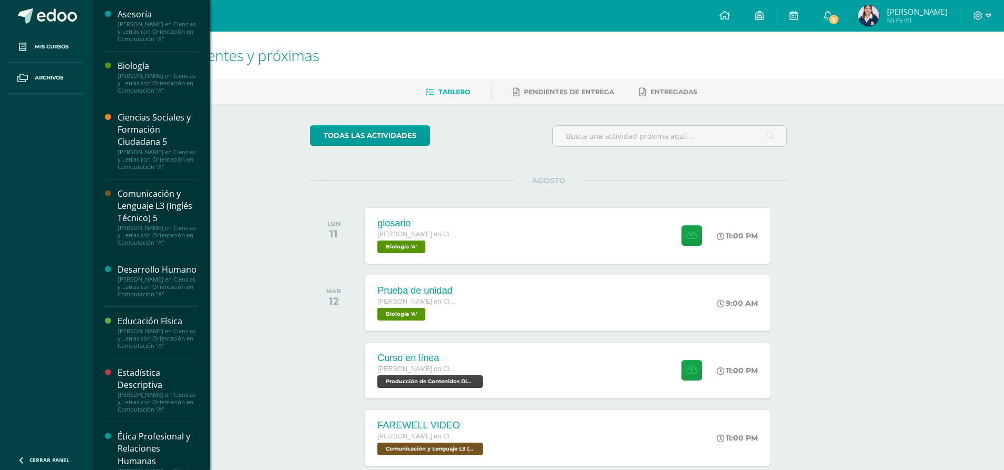
scroll to position [123, 0]
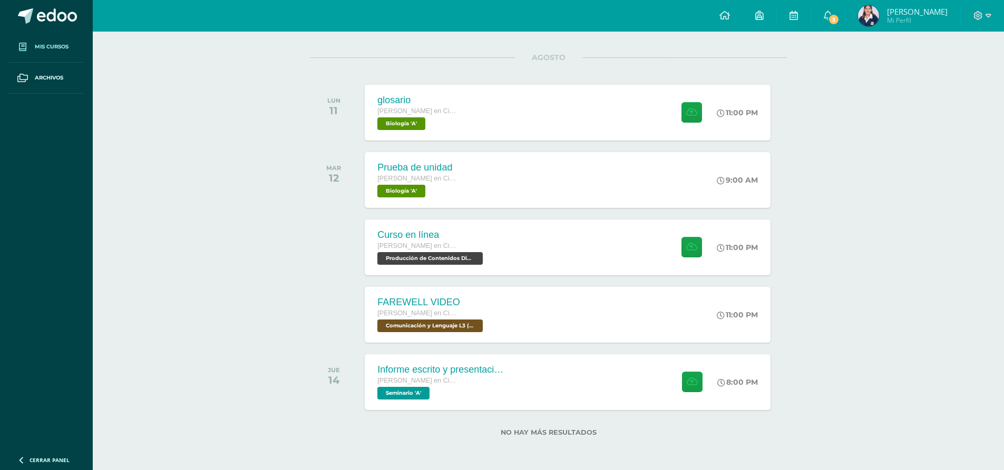
click at [67, 55] on link "Mis cursos" at bounding box center [46, 47] width 76 height 31
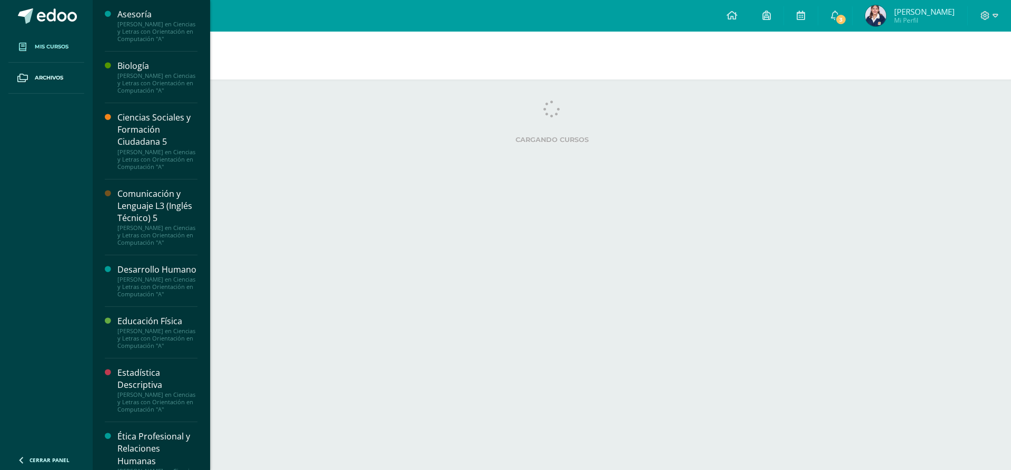
click at [206, 112] on div "Cargando cursos" at bounding box center [552, 124] width 885 height 47
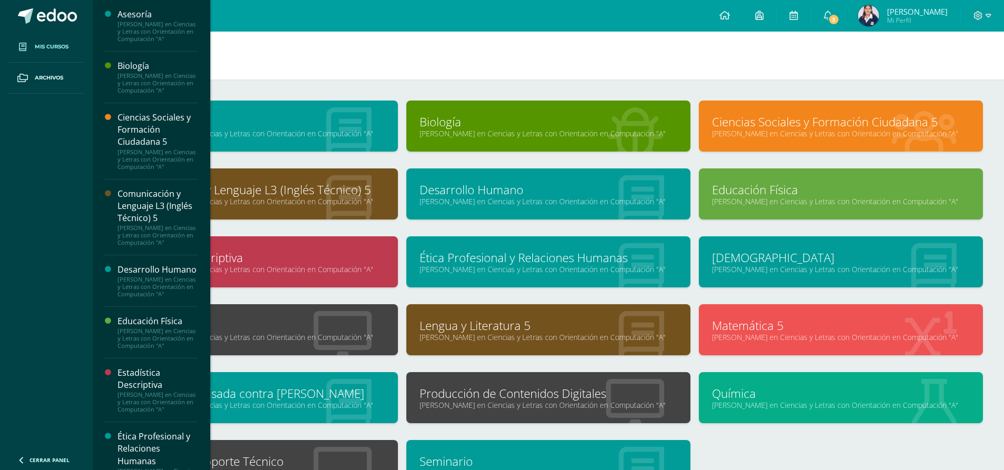
click at [258, 450] on div "Reparación y Soporte Técnico Quinto Quinto Bachillerato en Ciencias y Letras co…" at bounding box center [256, 465] width 284 height 51
click at [262, 455] on link "Reparación y Soporte Técnico" at bounding box center [256, 462] width 258 height 16
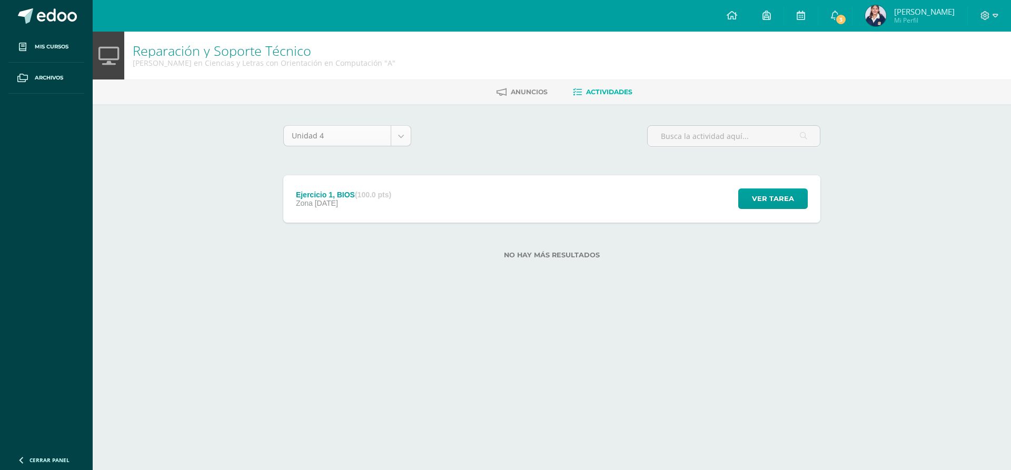
click at [409, 136] on body "Mis cursos Archivos Cerrar panel Asesoría Quinto Quinto Bachillerato en Ciencia…" at bounding box center [505, 146] width 1011 height 293
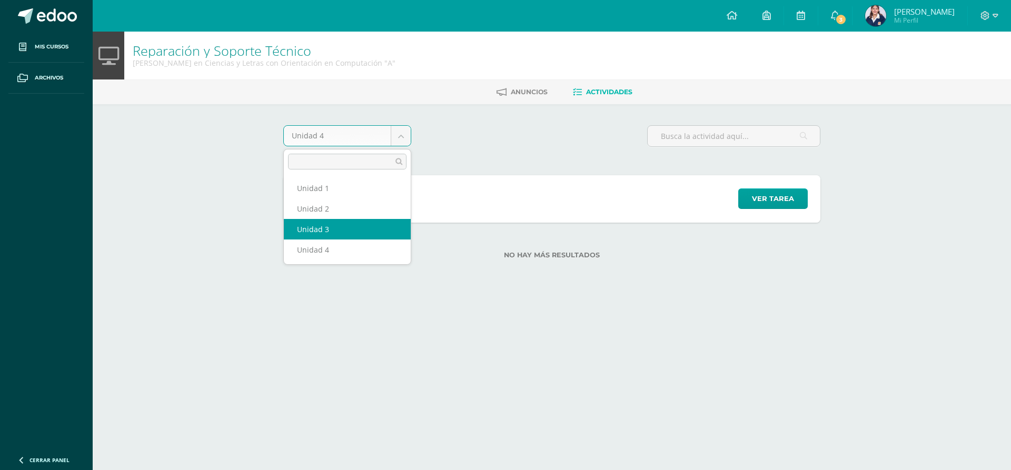
select select "Unidad 3"
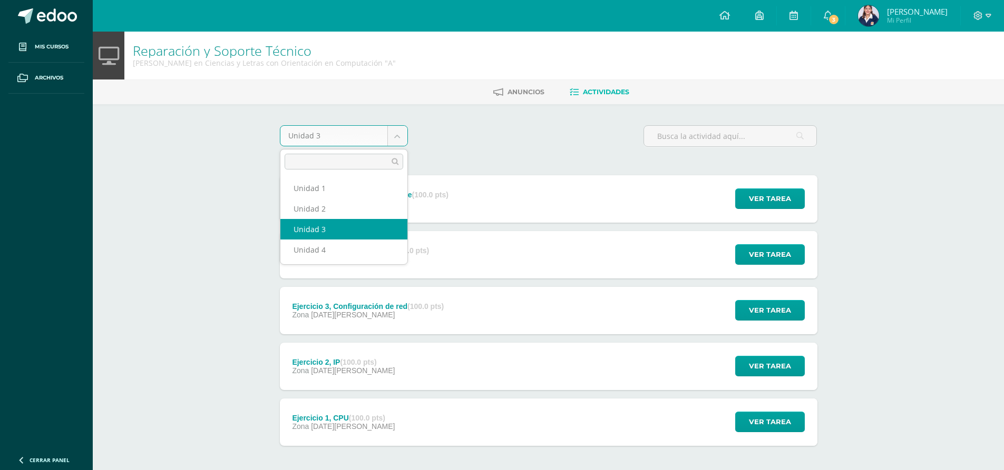
click at [382, 135] on body "Mis cursos Archivos Cerrar panel Asesoría [PERSON_NAME] en Ciencias y Letras co…" at bounding box center [502, 258] width 1004 height 516
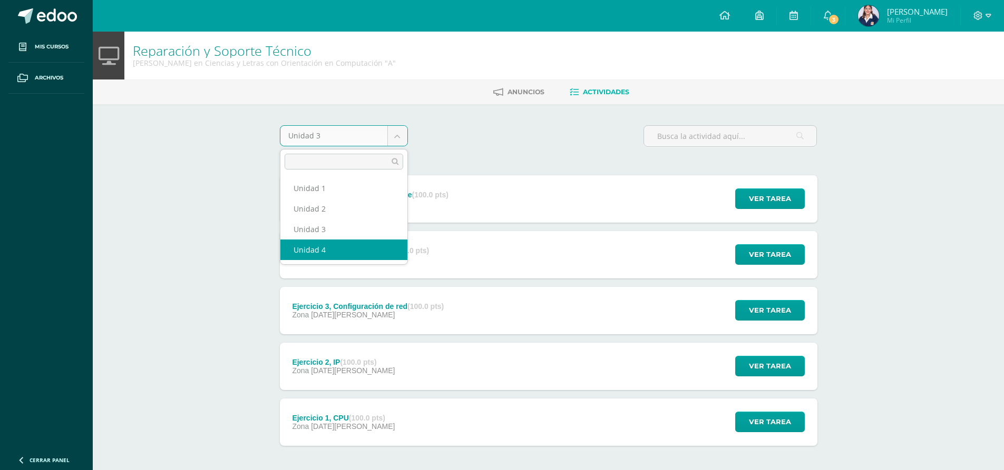
select select "Unidad 4"
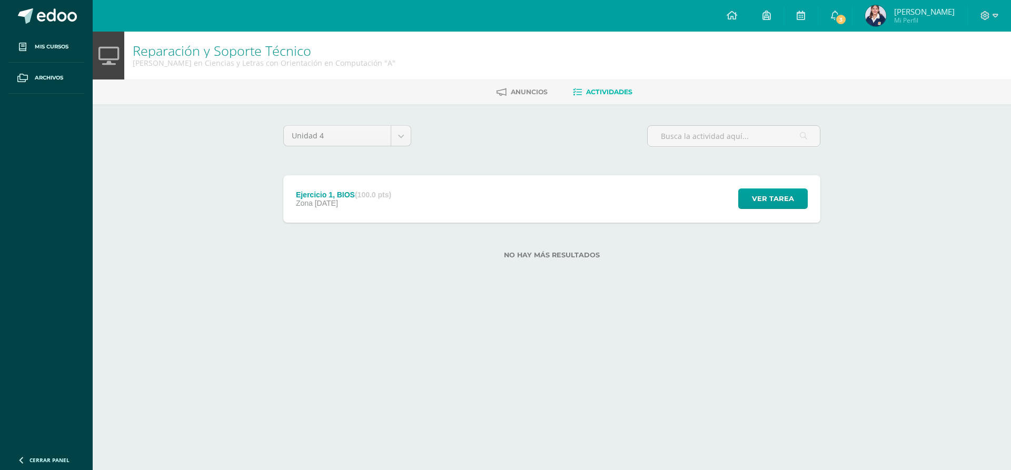
click at [358, 198] on strong "(100.0 pts)" at bounding box center [373, 195] width 36 height 8
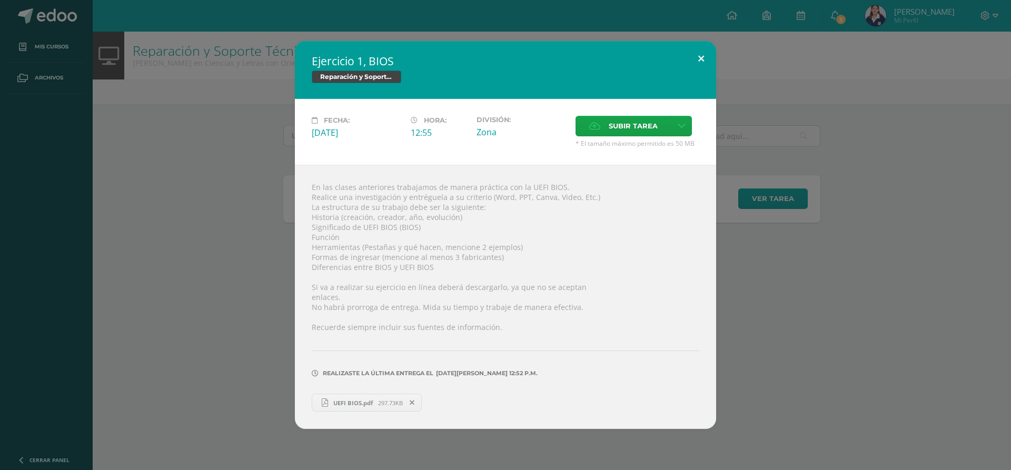
click at [702, 53] on button at bounding box center [701, 59] width 30 height 36
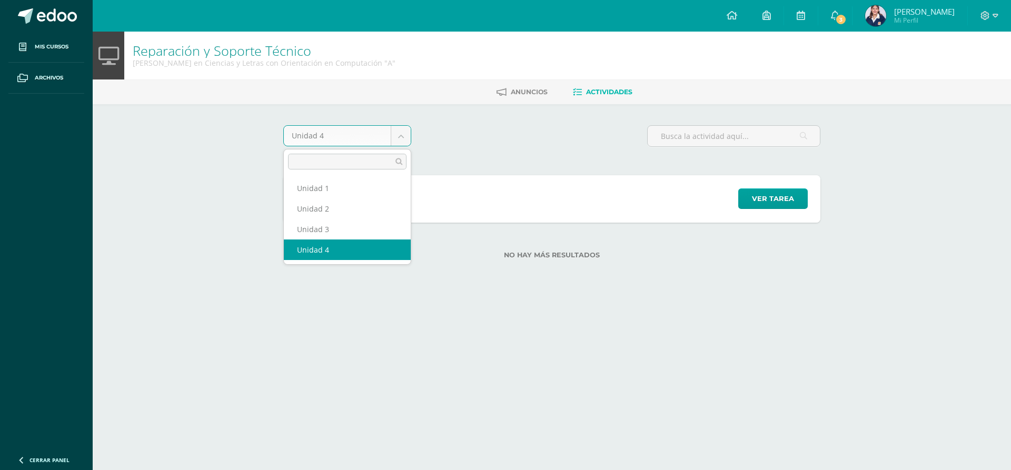
click at [348, 128] on body "Mis cursos Archivos Cerrar panel Asesoría Quinto Quinto Bachillerato en Ciencia…" at bounding box center [505, 146] width 1011 height 293
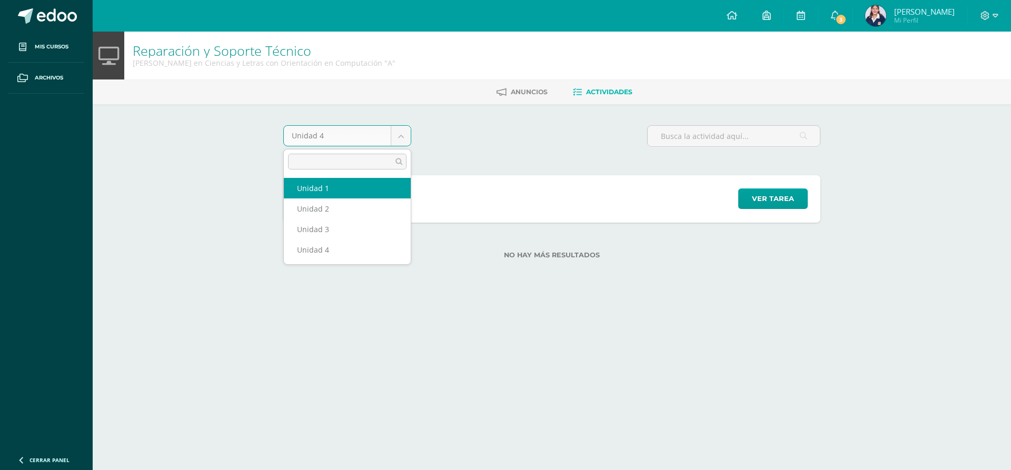
select select "Unidad 1"
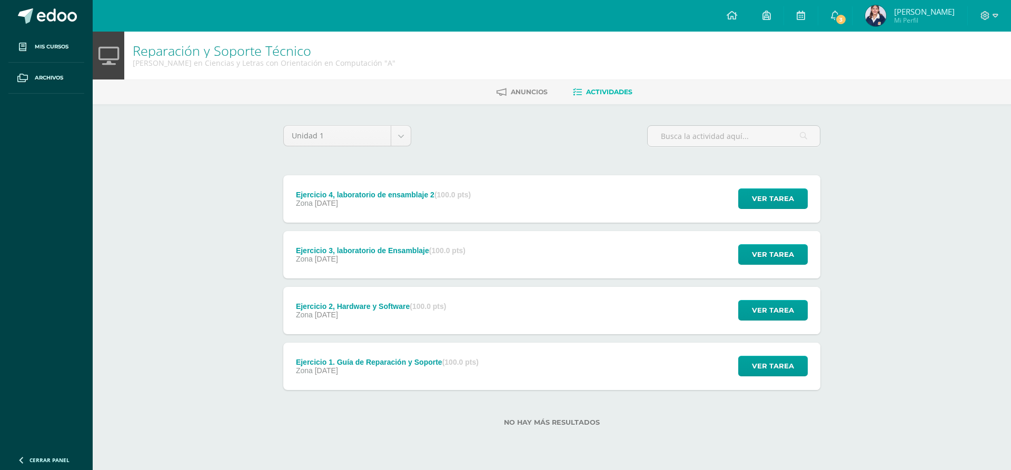
click at [367, 209] on div "Ejercicio 4, laboratorio de ensamblaje 2 (100.0 pts) Zona [DATE]" at bounding box center [383, 198] width 200 height 47
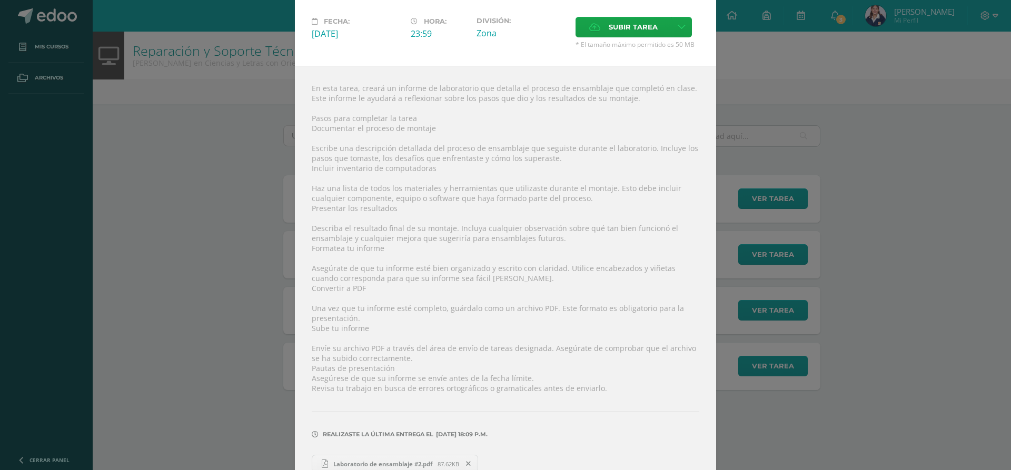
scroll to position [121, 0]
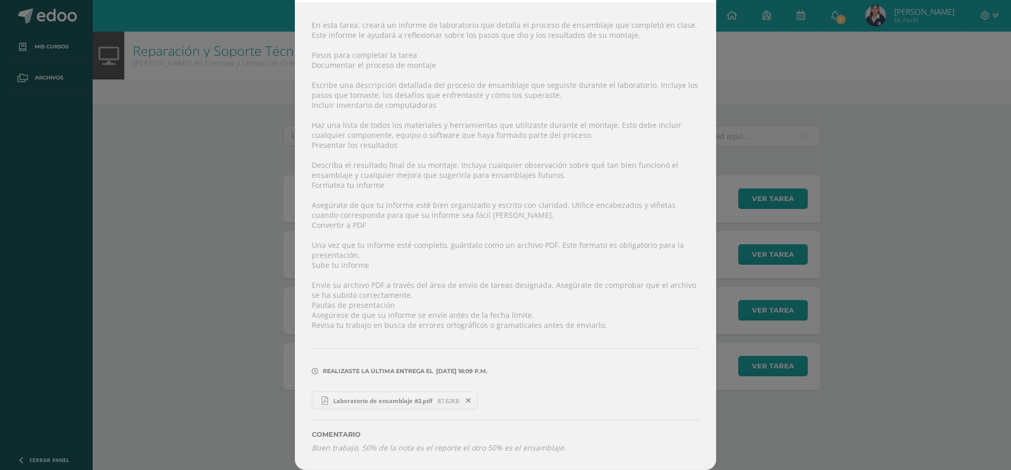
click at [418, 394] on link "Laboratorio de ensamblaje #2.pdf 87.62KB" at bounding box center [395, 401] width 166 height 18
click at [875, 80] on div "Ejercicio 4, laboratorio de ensamblaje 2 Reparación y Soporte Técnico Fecha: Vi…" at bounding box center [505, 175] width 1003 height 592
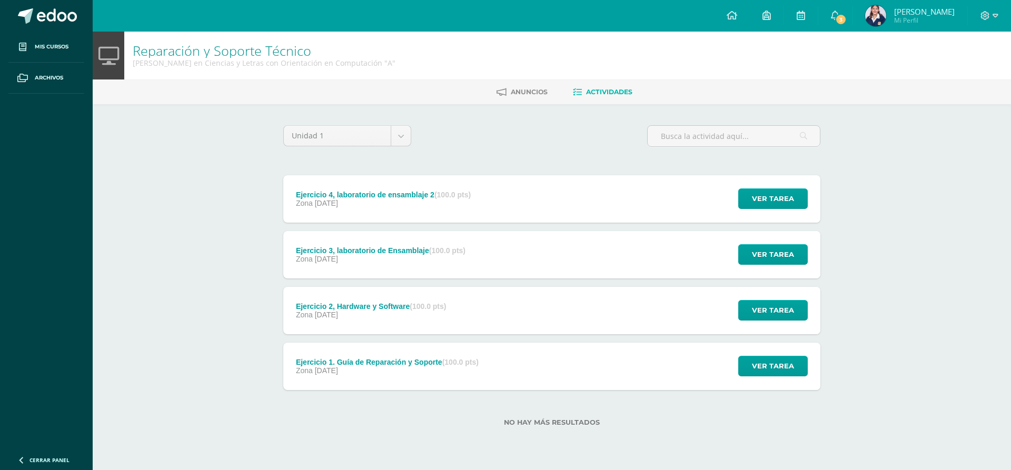
click at [395, 243] on div "Ejercicio 3, laboratorio de Ensamblaje (100.0 pts) Zona 17 de Febrero" at bounding box center [380, 254] width 195 height 47
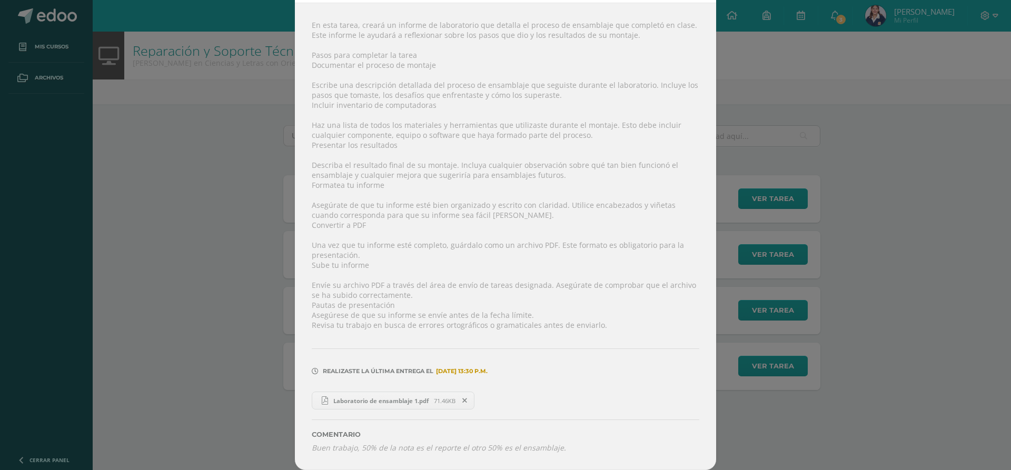
click at [351, 398] on span "Laboratorio de ensamblaje 1.pdf" at bounding box center [381, 401] width 106 height 8
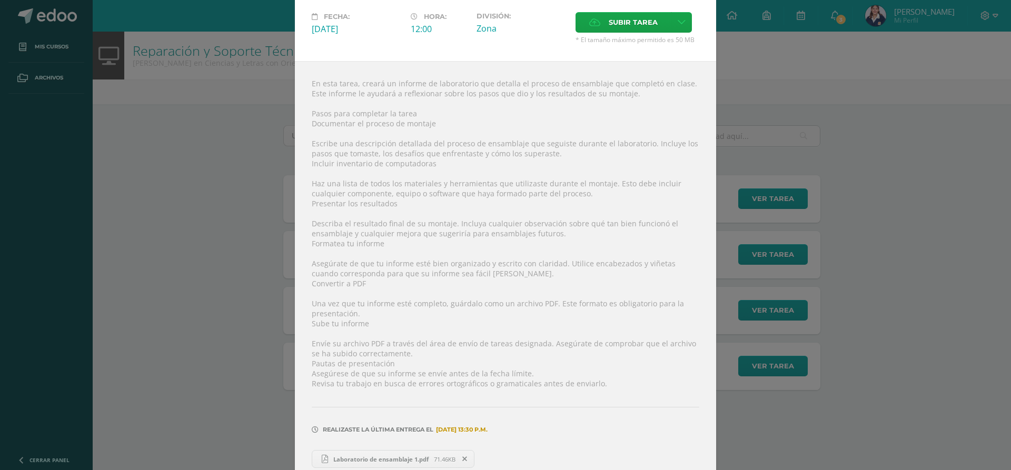
scroll to position [0, 0]
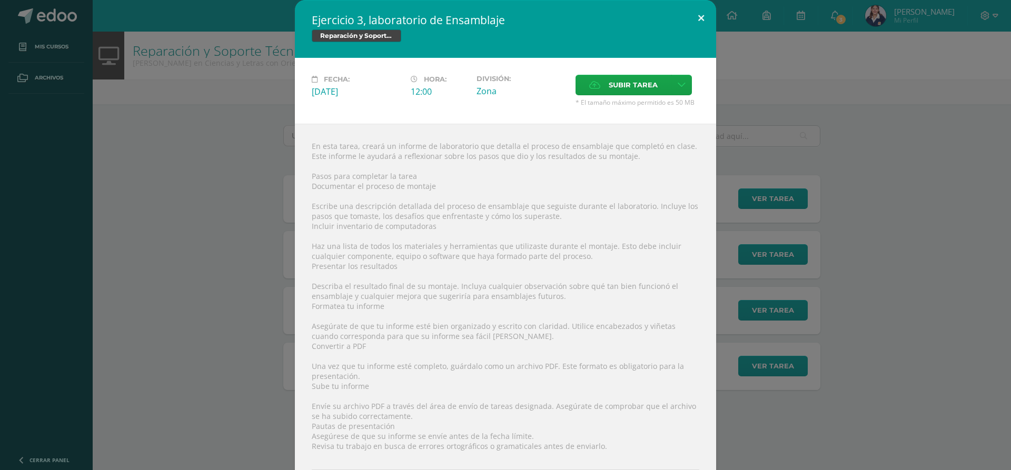
click at [693, 13] on button at bounding box center [701, 18] width 30 height 36
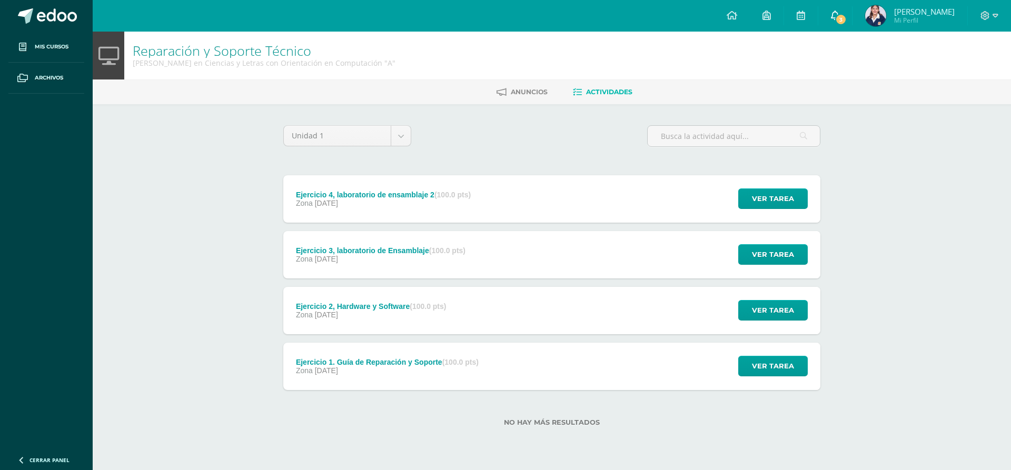
click at [847, 17] on span "3" at bounding box center [841, 20] width 12 height 12
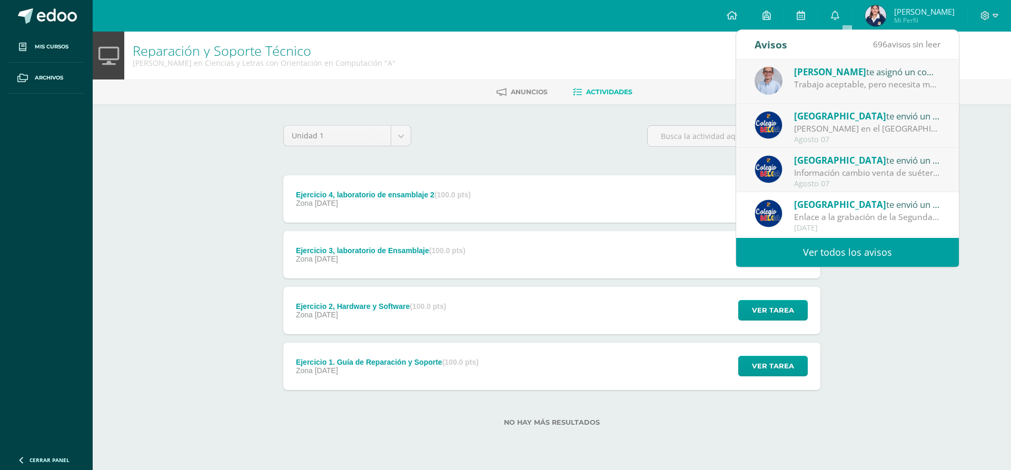
click at [836, 86] on div "Trabajo aceptable, pero necesita mayor desarrollo en las respuestas." at bounding box center [867, 84] width 146 height 12
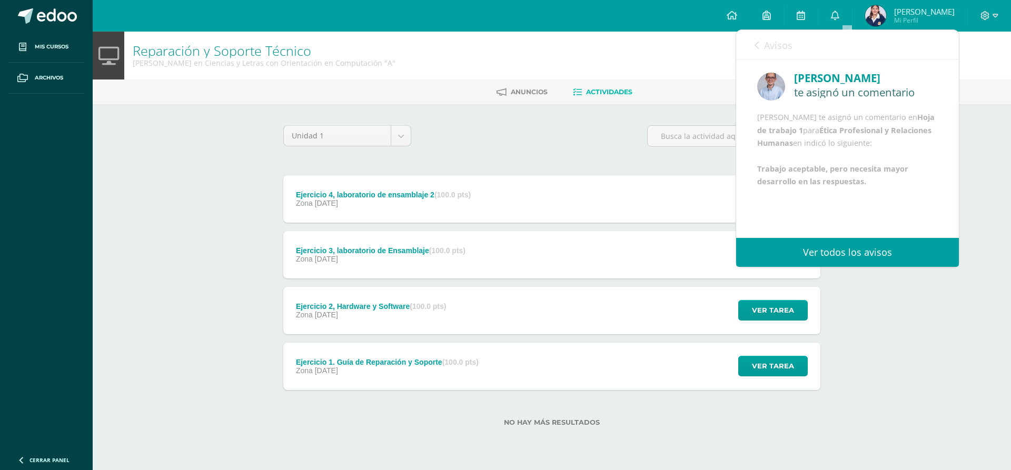
scroll to position [13, 0]
click at [756, 42] on icon at bounding box center [757, 45] width 4 height 8
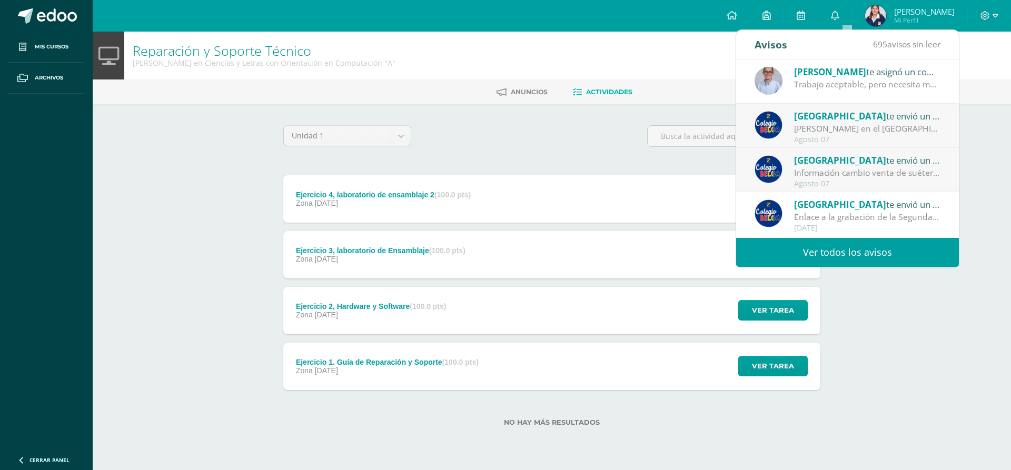
click at [418, 141] on div "Unidad 1 Unidad 1 Unidad 2 Unidad 3 Unidad 4" at bounding box center [552, 140] width 546 height 30
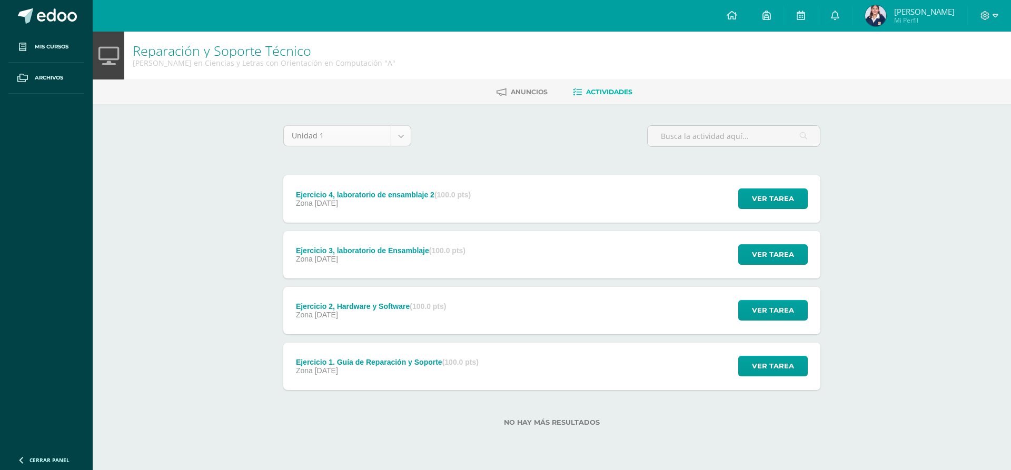
click at [404, 142] on body "Mis cursos Archivos Cerrar panel Asesoría Quinto Quinto Bachillerato en Ciencia…" at bounding box center [505, 230] width 1011 height 460
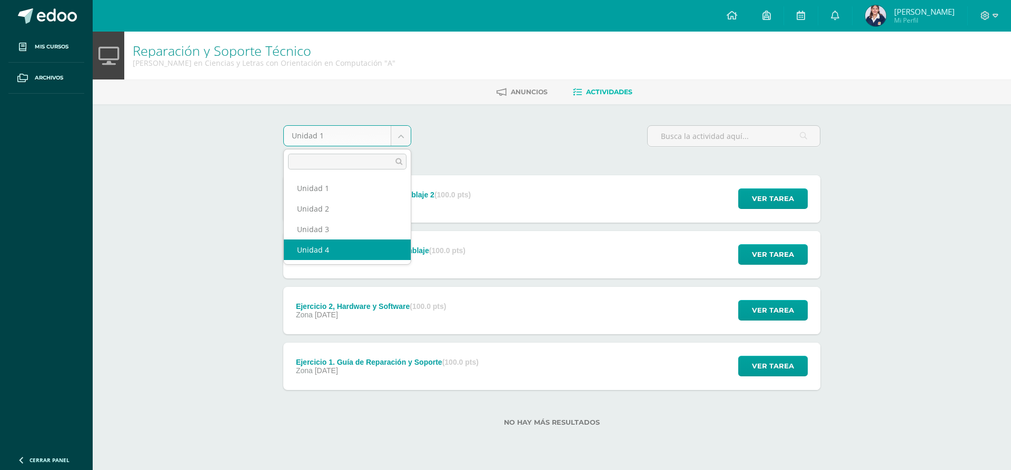
click at [397, 454] on body "Mis cursos Archivos Cerrar panel Asesoría Quinto Quinto Bachillerato en Ciencia…" at bounding box center [505, 230] width 1011 height 460
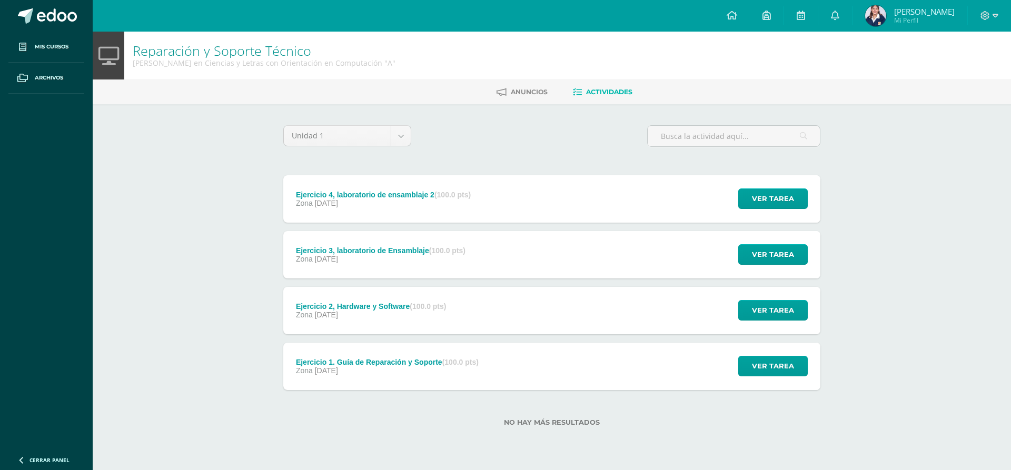
click at [87, 272] on ul "Mis cursos Archivos" at bounding box center [46, 240] width 93 height 416
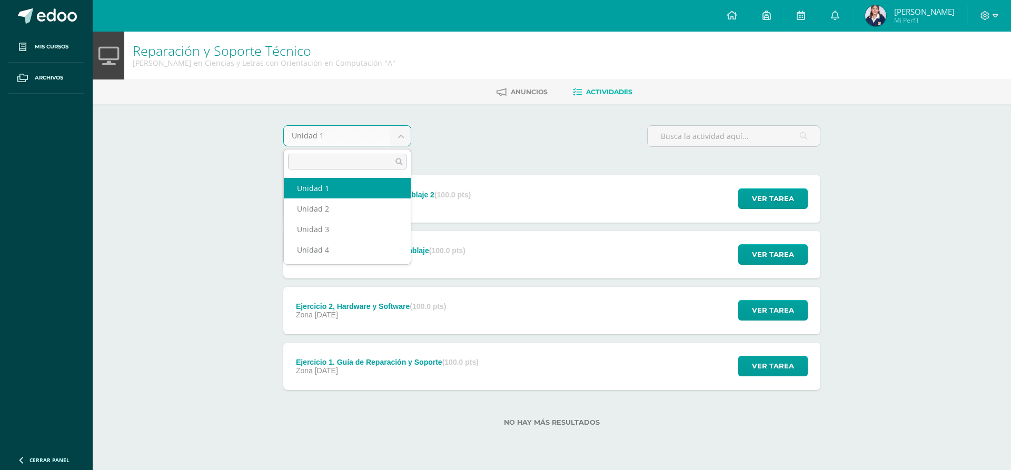
click at [400, 142] on body "Mis cursos Archivos Cerrar panel Asesoría Quinto Quinto Bachillerato en Ciencia…" at bounding box center [505, 230] width 1011 height 460
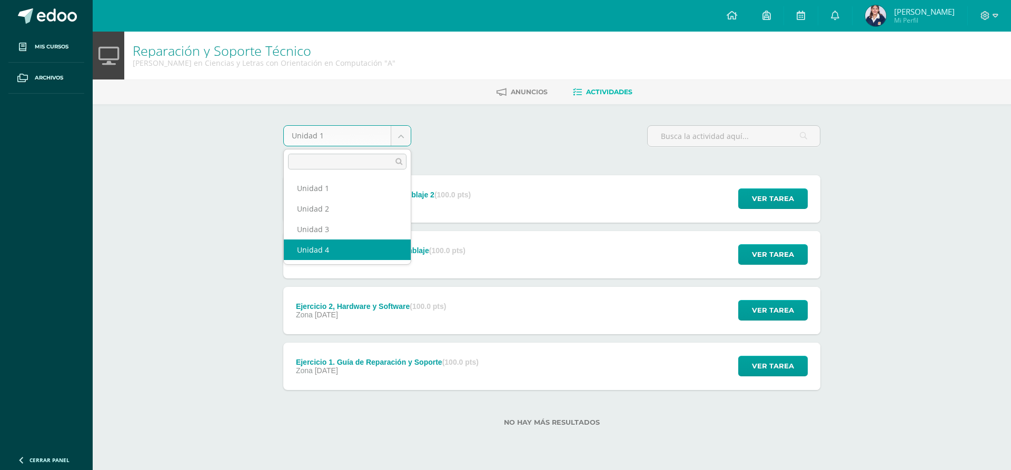
select select "Unidad 4"
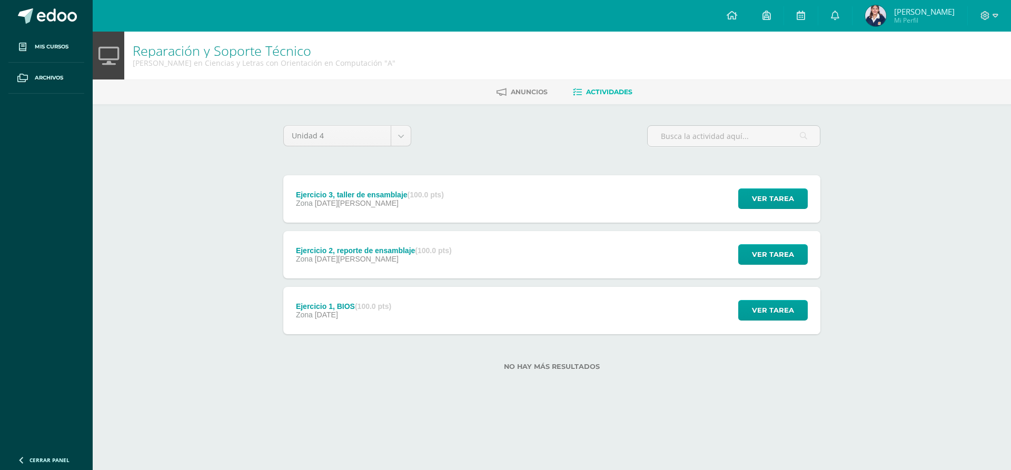
click at [352, 249] on div "Ejercicio 2, reporte de ensamblaje (100.0 pts)" at bounding box center [374, 251] width 156 height 8
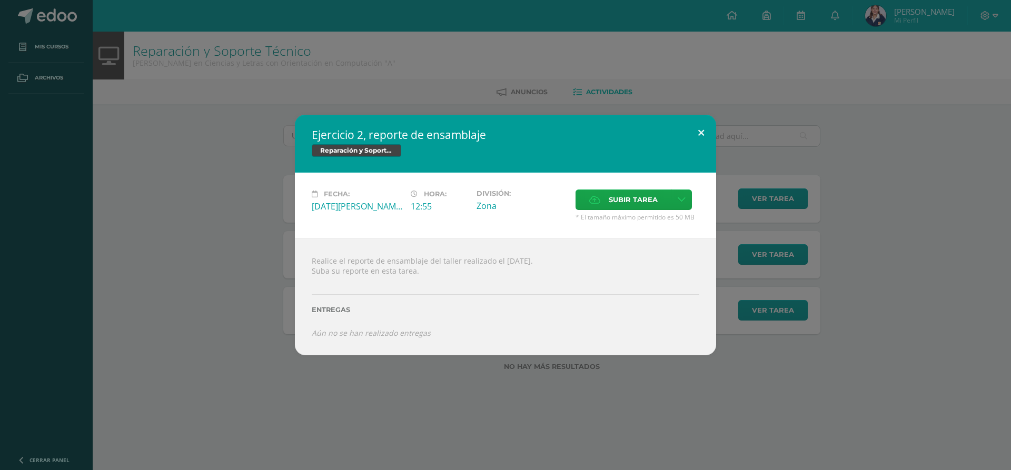
click at [704, 127] on button at bounding box center [701, 133] width 30 height 36
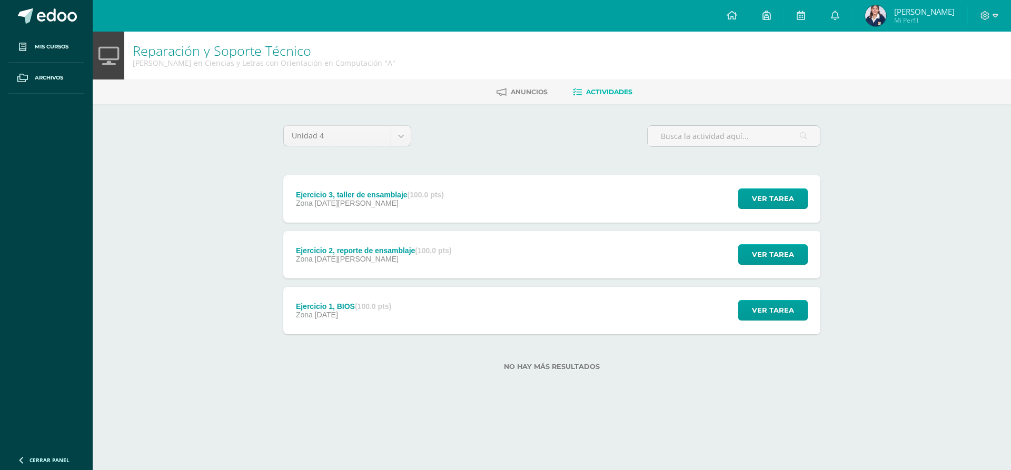
click at [369, 206] on div "Zona [DATE][PERSON_NAME]" at bounding box center [370, 203] width 148 height 8
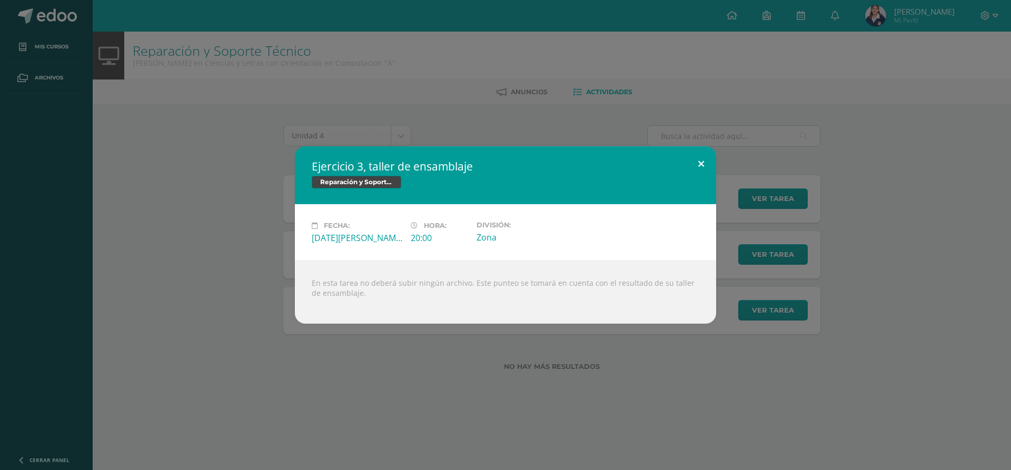
click at [700, 168] on button at bounding box center [701, 164] width 30 height 36
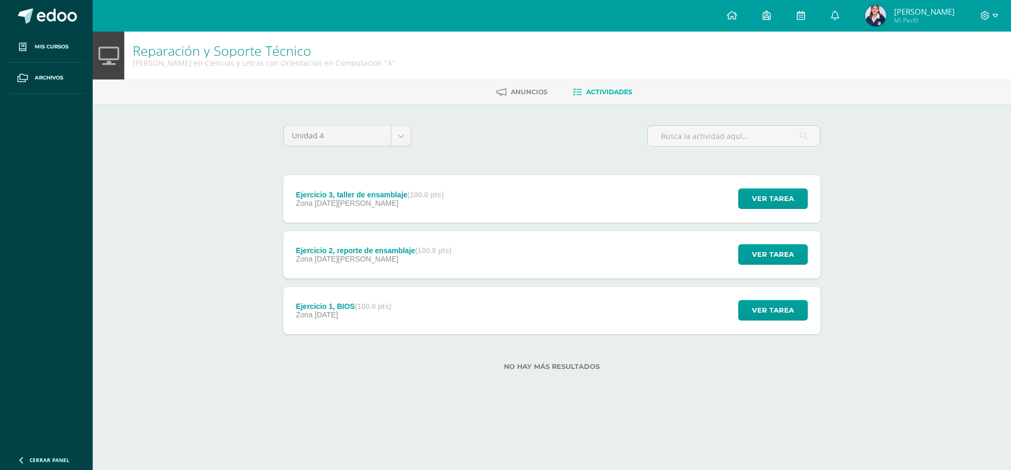
click at [431, 257] on div "Zona 11 de Agosto" at bounding box center [374, 259] width 156 height 8
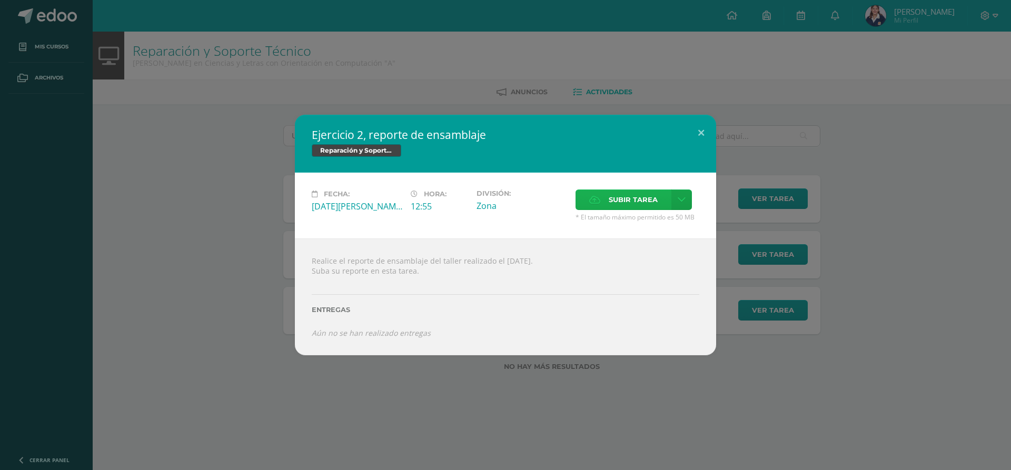
click at [608, 192] on label "Subir tarea" at bounding box center [624, 200] width 96 height 21
click at [0, 0] on input "Subir tarea" at bounding box center [0, 0] width 0 height 0
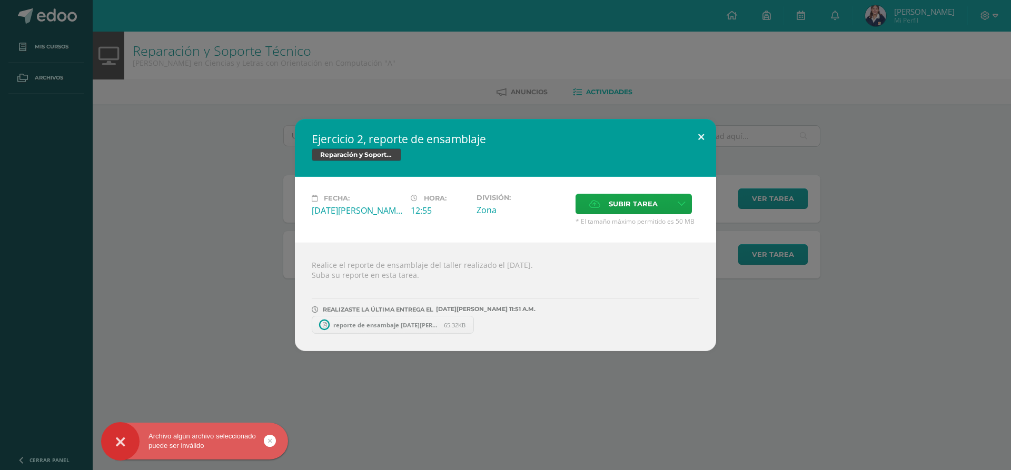
click at [697, 136] on button at bounding box center [701, 137] width 30 height 36
click at [696, 137] on button at bounding box center [701, 137] width 30 height 36
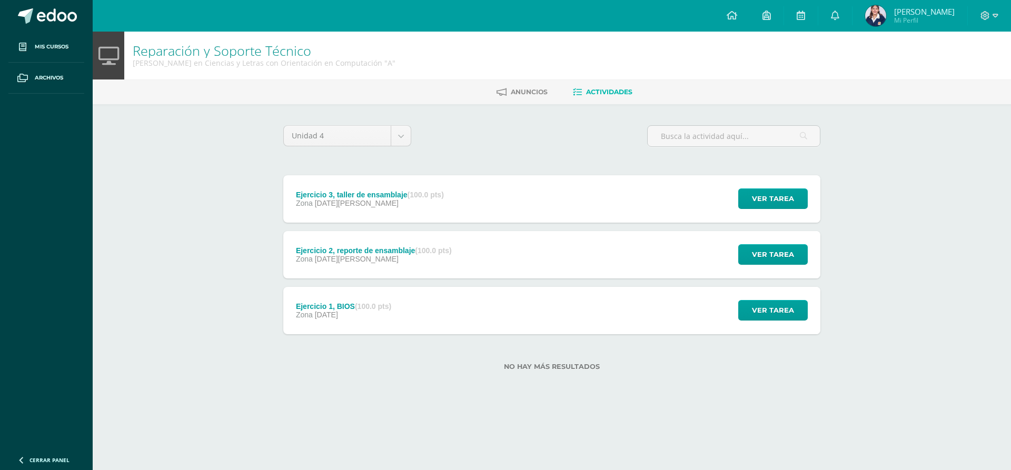
click at [439, 262] on div "Zona [DATE][PERSON_NAME]" at bounding box center [374, 259] width 156 height 8
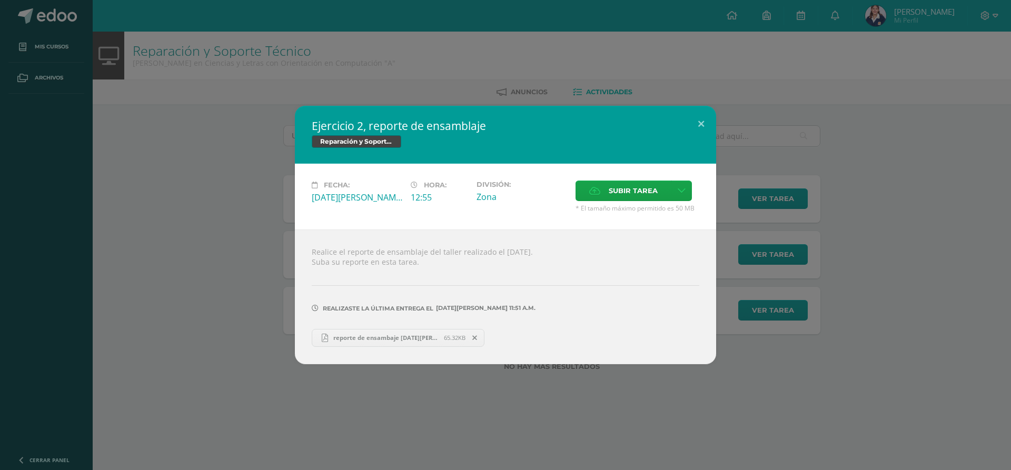
click at [476, 332] on span at bounding box center [475, 338] width 18 height 12
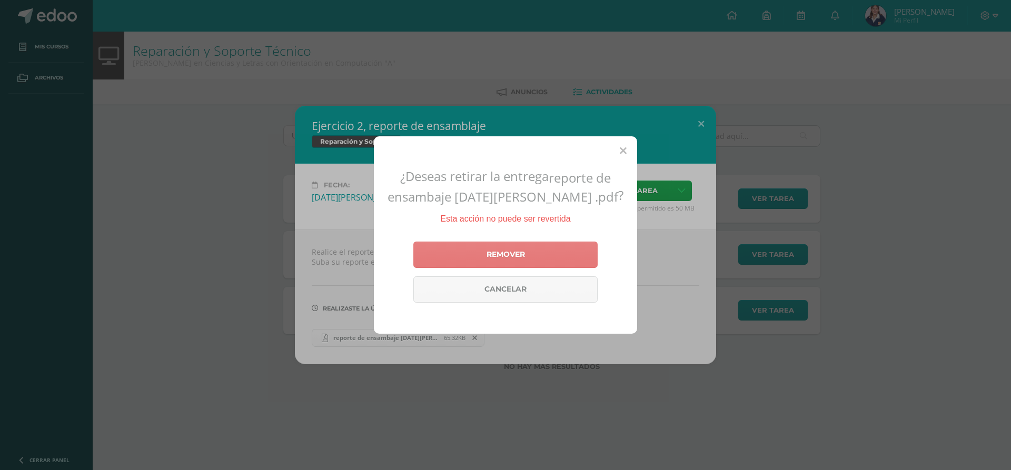
click at [520, 258] on link "Remover" at bounding box center [506, 255] width 184 height 26
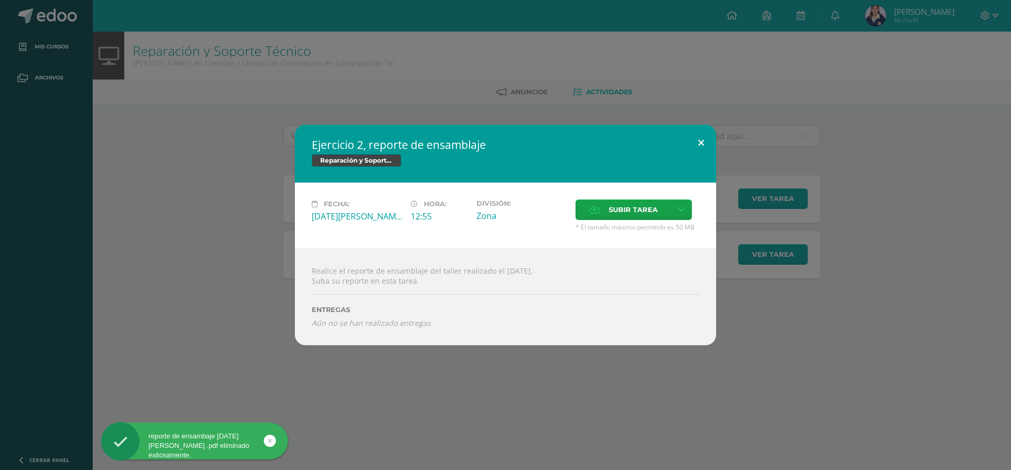
click at [707, 139] on button at bounding box center [701, 143] width 30 height 36
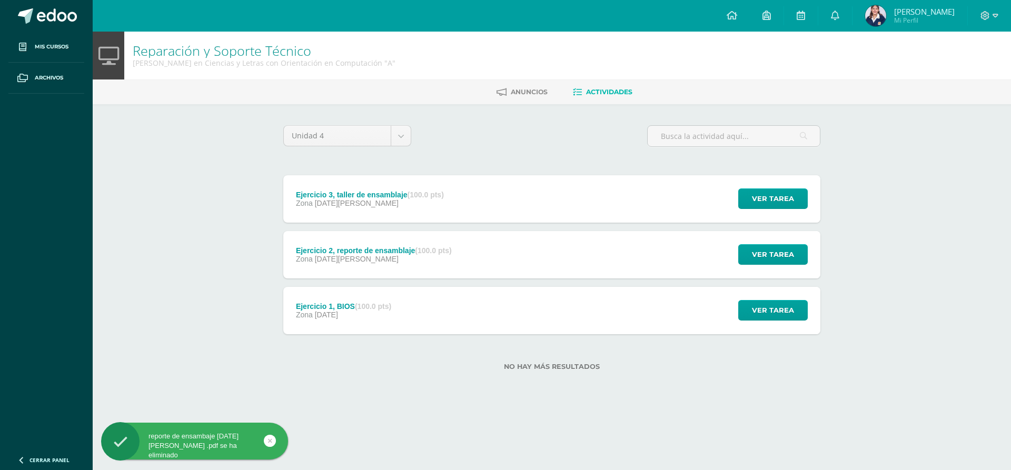
click at [308, 185] on div "Ejercicio 3, taller de ensamblaje (100.0 pts) Zona [DATE][PERSON_NAME]" at bounding box center [369, 198] width 173 height 47
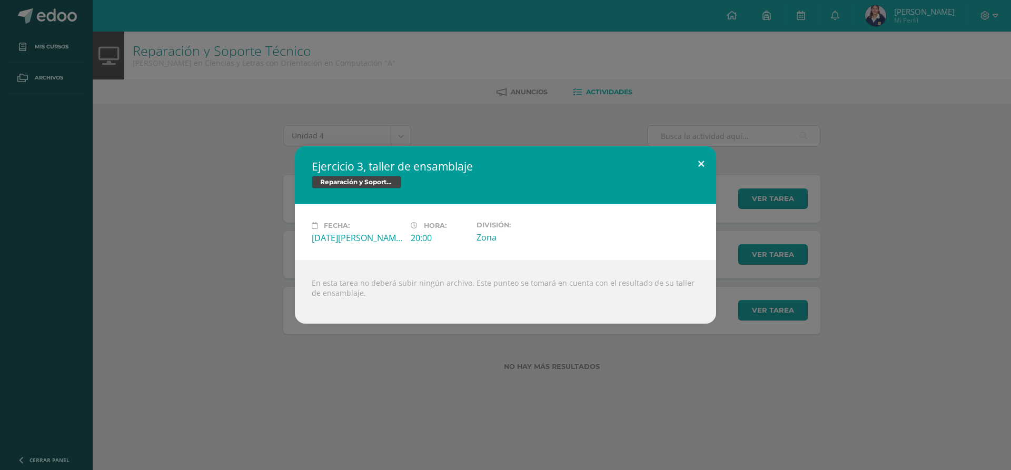
click at [697, 160] on button at bounding box center [701, 164] width 30 height 36
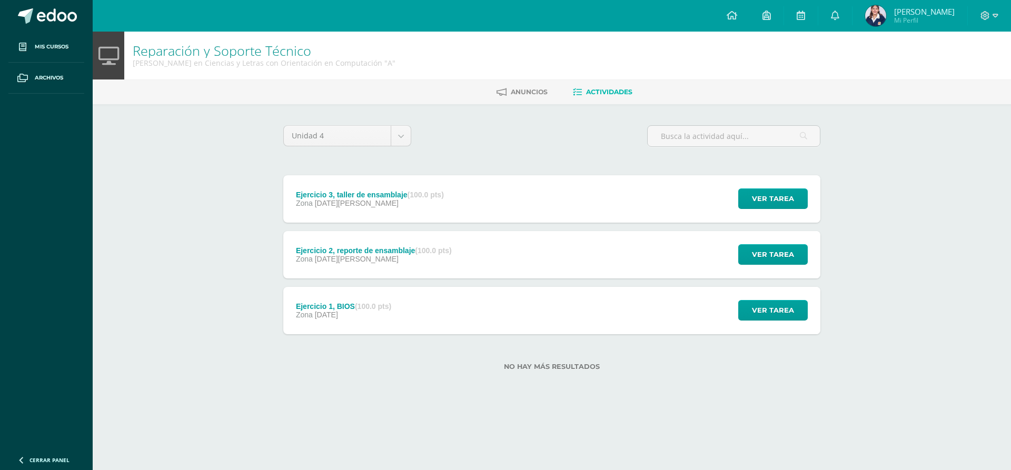
click at [164, 186] on div "Reparación y Soporte Técnico Quinto Quinto Bachillerato en Ciencias y Letras co…" at bounding box center [552, 218] width 919 height 373
click at [163, 376] on div "Reparación y Soporte Técnico Quinto Quinto Bachillerato en Ciencias y Letras co…" at bounding box center [552, 218] width 919 height 373
drag, startPoint x: 981, startPoint y: 172, endPoint x: 852, endPoint y: 284, distance: 171.4
click at [981, 172] on div "Reparación y Soporte Técnico Quinto Quinto Bachillerato en Ciencias y Letras co…" at bounding box center [552, 218] width 919 height 373
click at [439, 243] on div "Ejercicio 2, reporte de ensamblaje (100.0 pts) Zona 11 de Agosto" at bounding box center [373, 254] width 181 height 47
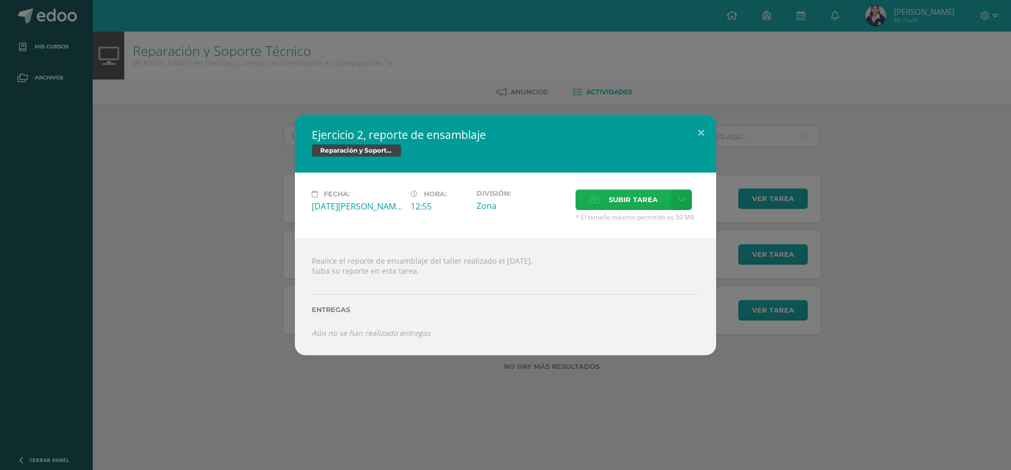
click at [654, 202] on span "Subir tarea" at bounding box center [633, 199] width 49 height 19
click at [0, 0] on input "Subir tarea" at bounding box center [0, 0] width 0 height 0
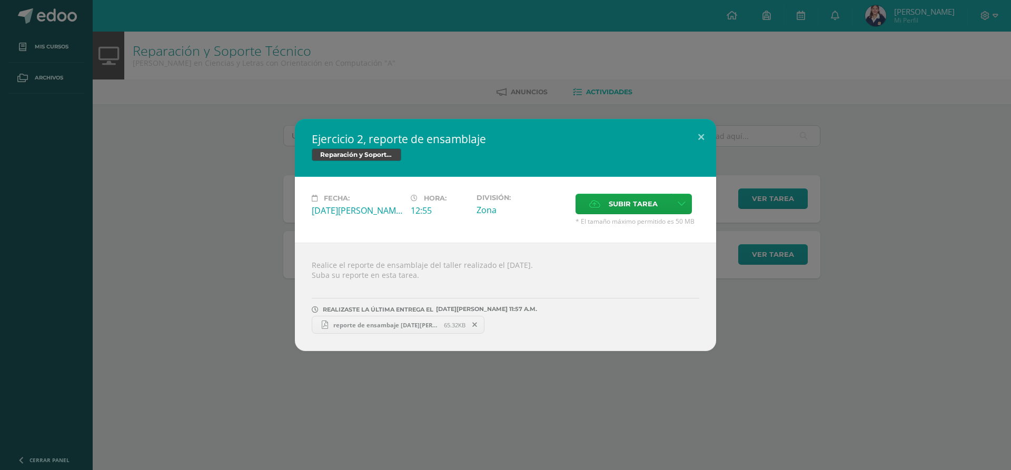
click at [425, 323] on span "reporte de ensambaje 4 de agosto .pdf" at bounding box center [386, 325] width 116 height 8
click at [704, 134] on button at bounding box center [701, 137] width 30 height 36
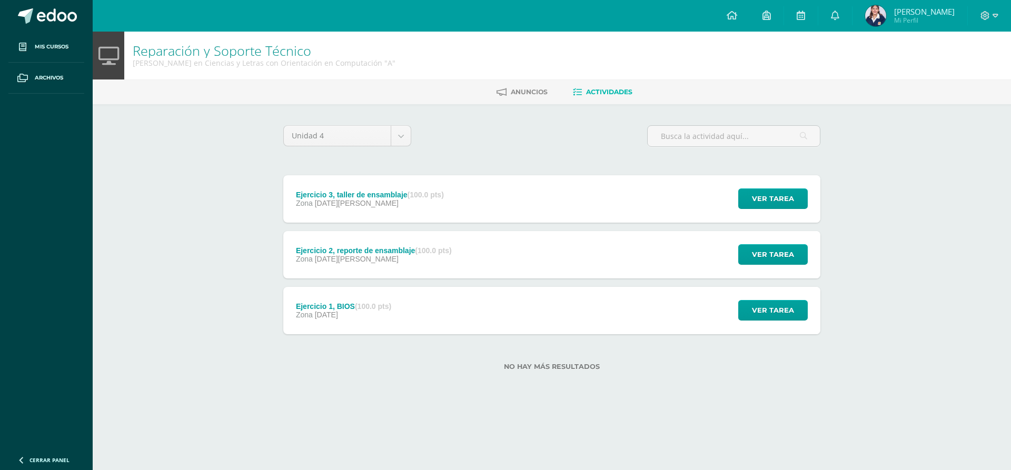
click at [443, 204] on div "Zona [DATE][PERSON_NAME]" at bounding box center [370, 203] width 148 height 8
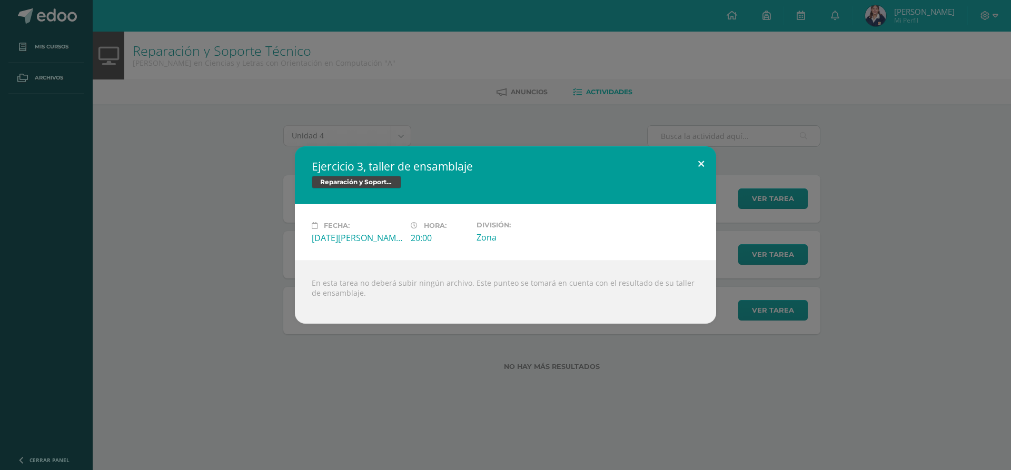
click at [711, 170] on button at bounding box center [701, 164] width 30 height 36
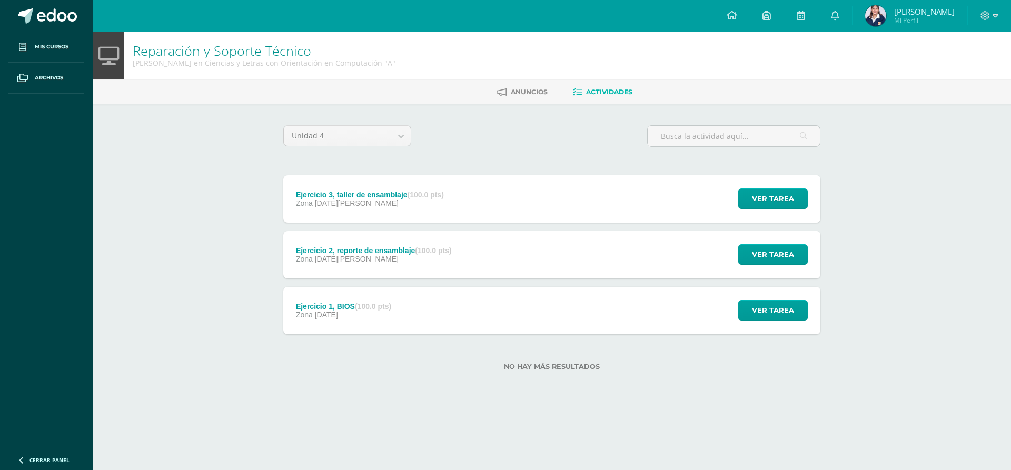
click at [430, 253] on strong "(100.0 pts)" at bounding box center [433, 251] width 36 height 8
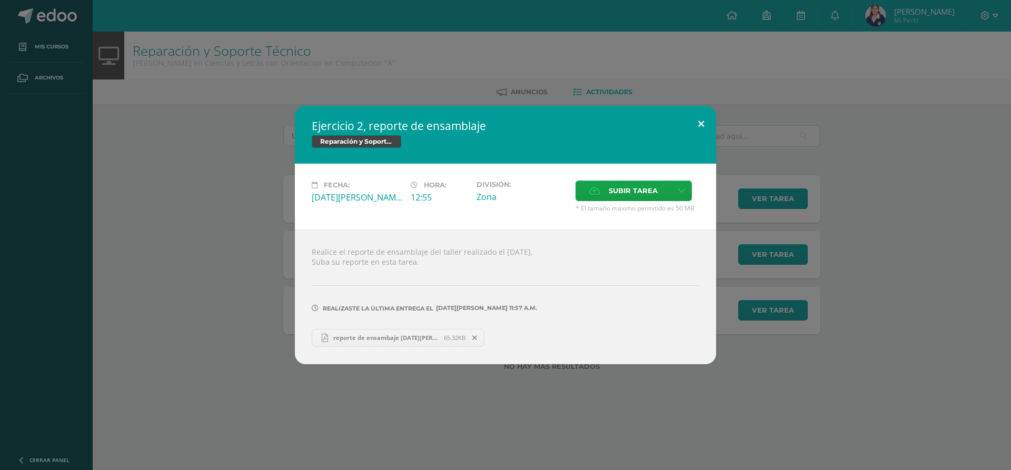
click at [705, 112] on button at bounding box center [701, 124] width 30 height 36
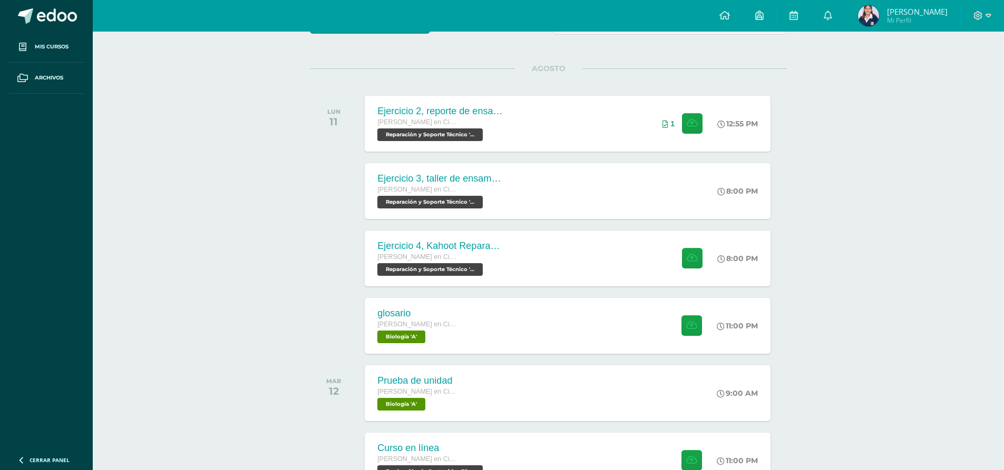
scroll to position [126, 0]
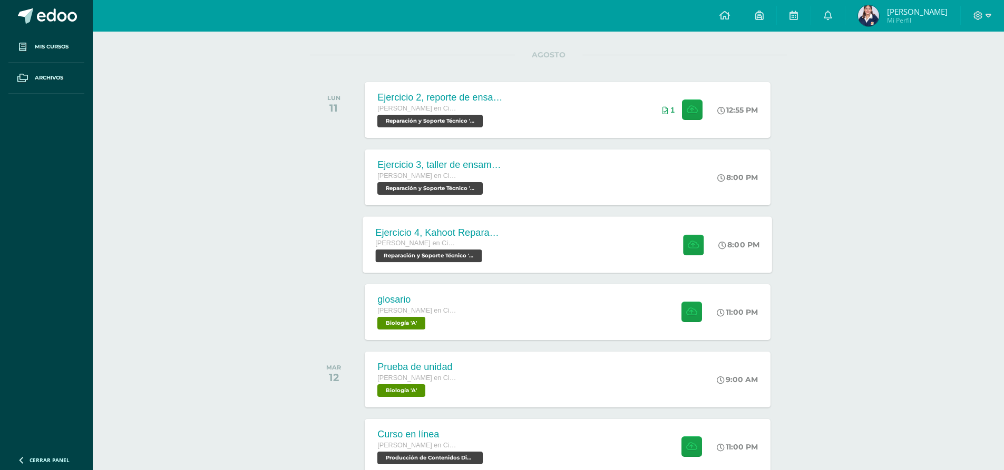
click at [564, 234] on div "Ejercicio 4, Kahoot Reparación [PERSON_NAME] en Ciencias y Letras con Orientaci…" at bounding box center [567, 245] width 409 height 56
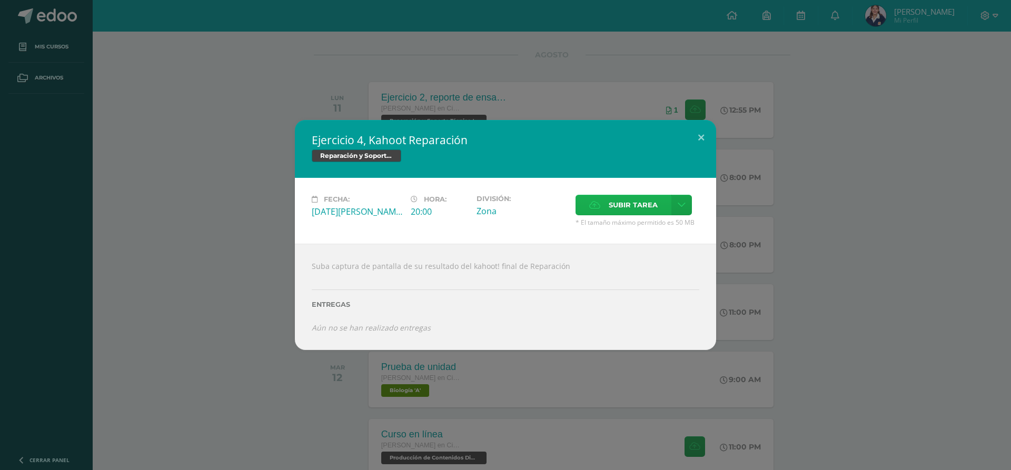
click at [620, 206] on span "Subir tarea" at bounding box center [633, 204] width 49 height 19
click at [0, 0] on input "Subir tarea" at bounding box center [0, 0] width 0 height 0
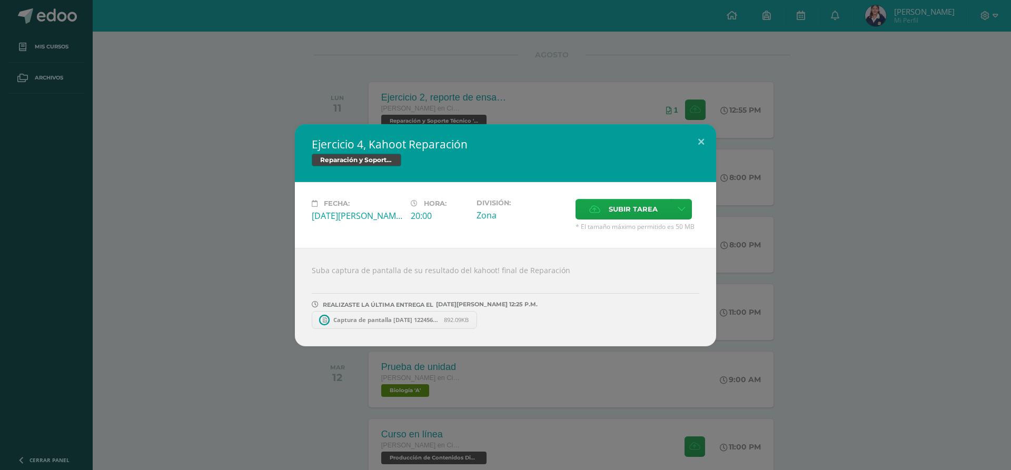
click at [379, 323] on span "Captura de pantalla [DATE] 122456.png" at bounding box center [386, 320] width 116 height 8
click at [696, 143] on button at bounding box center [701, 142] width 30 height 36
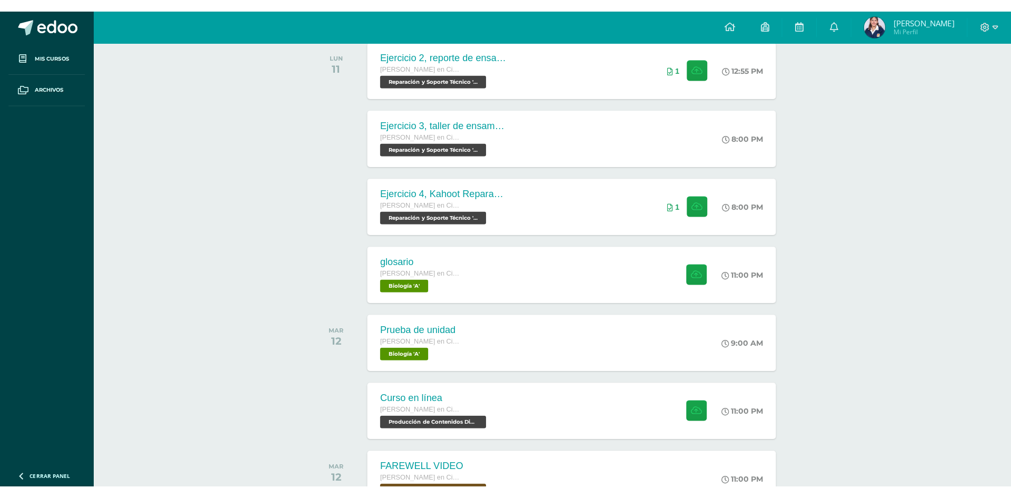
scroll to position [218, 0]
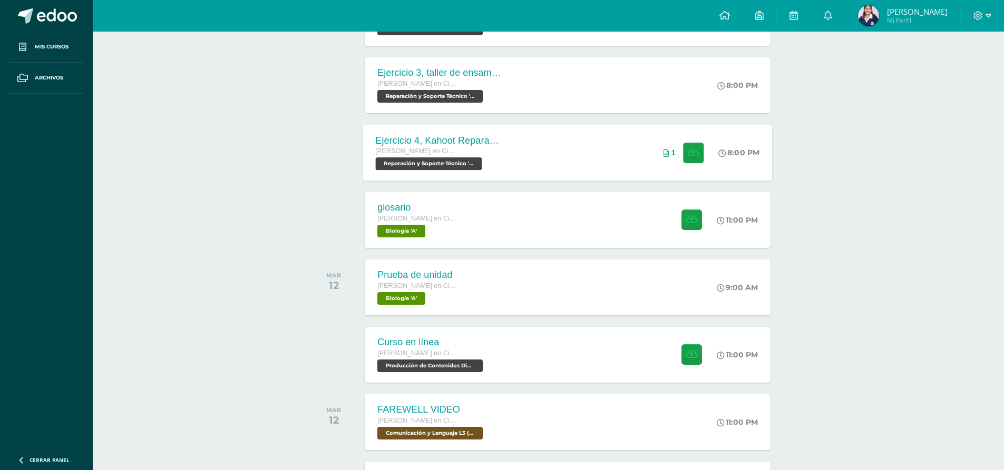
click at [526, 158] on div "Ejercicio 4, Kahoot Reparación [PERSON_NAME] en Ciencias y Letras con Orientaci…" at bounding box center [567, 152] width 409 height 56
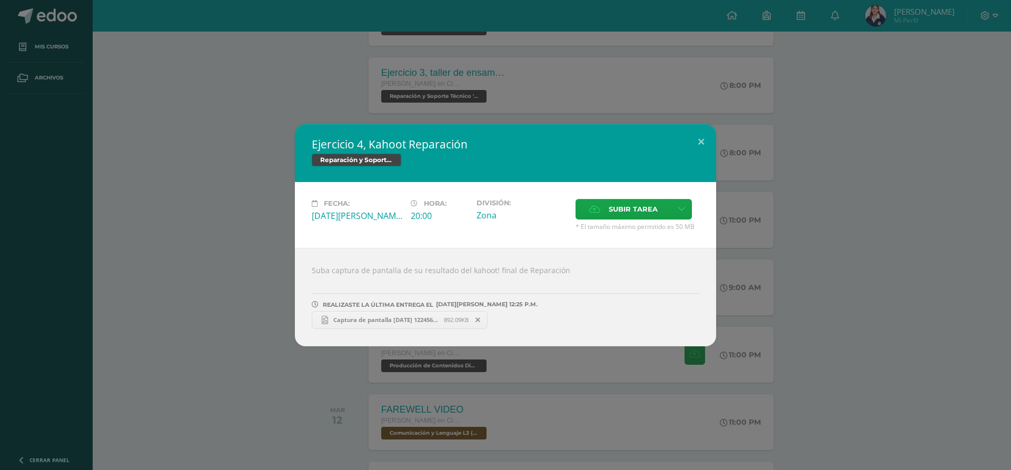
click at [386, 311] on link "Captura de pantalla [DATE] 122456.png 892.09KB" at bounding box center [400, 320] width 176 height 18
